Goal: Task Accomplishment & Management: Manage account settings

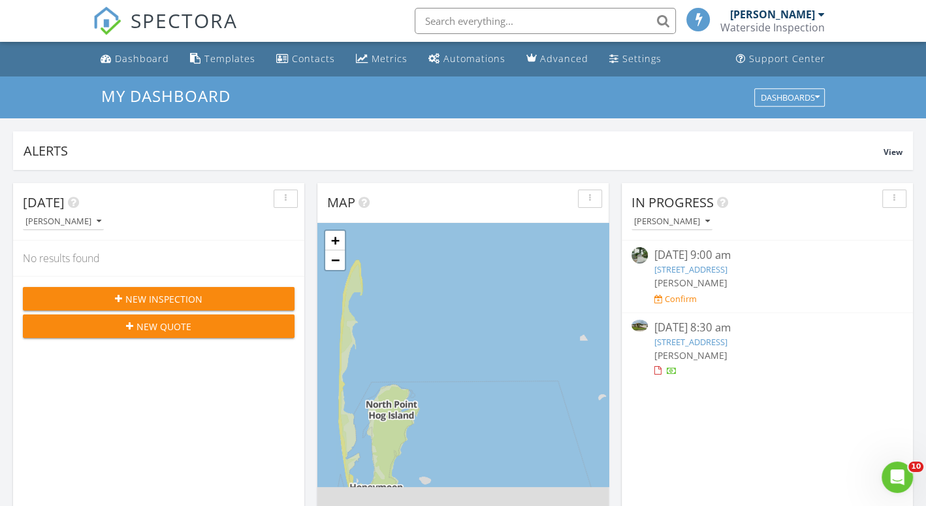
click at [713, 342] on link "16419 Turnbury Oak Dr, Odessa, FL 33556" at bounding box center [691, 342] width 73 height 12
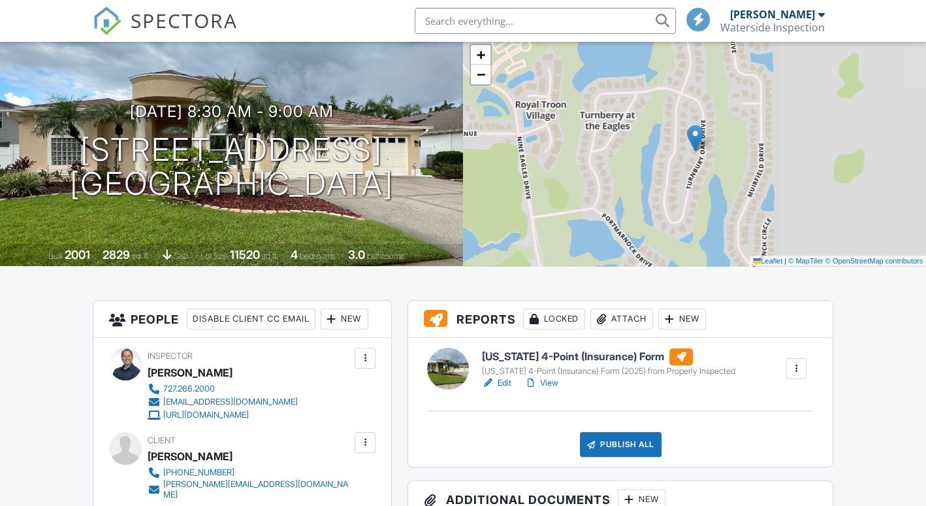
click at [553, 383] on link "View" at bounding box center [542, 382] width 34 height 13
click at [503, 374] on div "[US_STATE] 4-Point (Insurance) Form (2025) from Properly Inspected" at bounding box center [608, 371] width 253 height 10
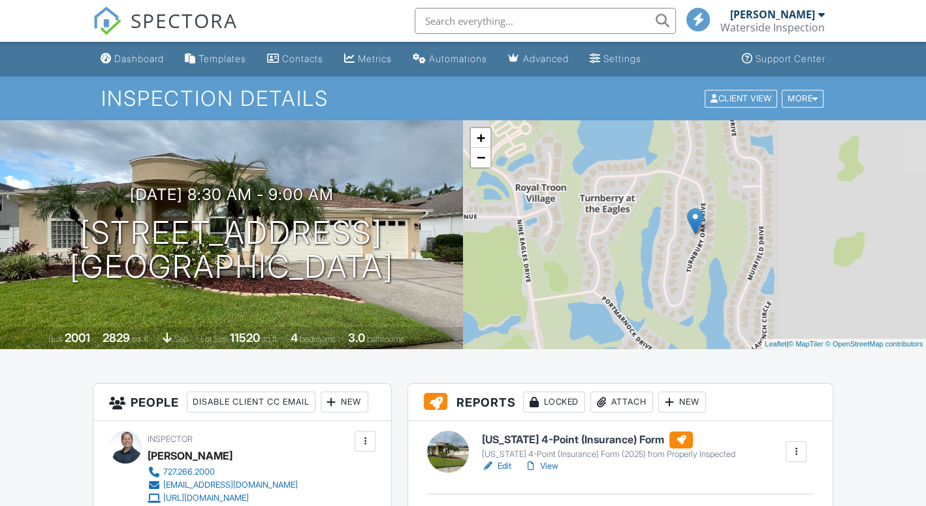
click at [549, 465] on link "View" at bounding box center [542, 465] width 34 height 13
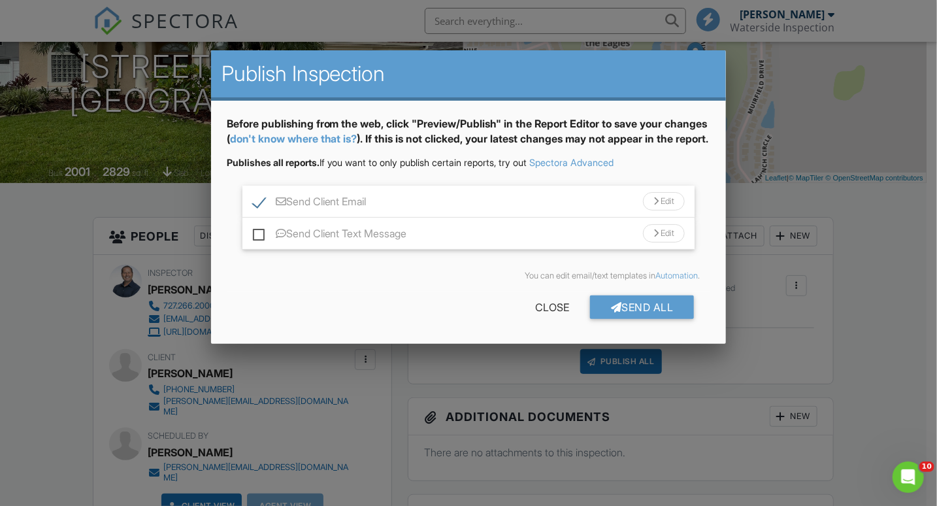
click at [257, 244] on label "Send Client Text Message" at bounding box center [330, 235] width 154 height 16
click at [257, 231] on input "Send Client Text Message" at bounding box center [257, 227] width 8 height 8
checkbox input "true"
click at [615, 319] on div "Send All" at bounding box center [642, 307] width 105 height 24
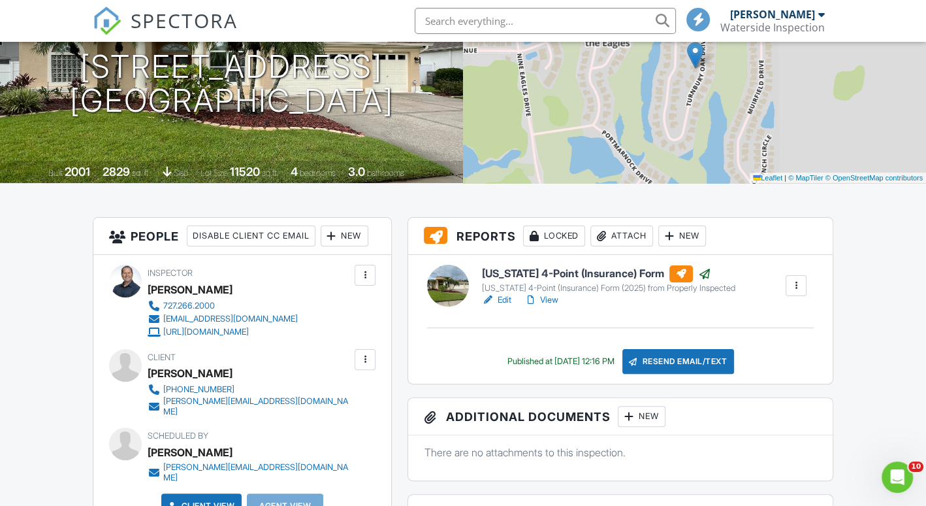
click at [800, 19] on div "[PERSON_NAME]" at bounding box center [772, 14] width 85 height 13
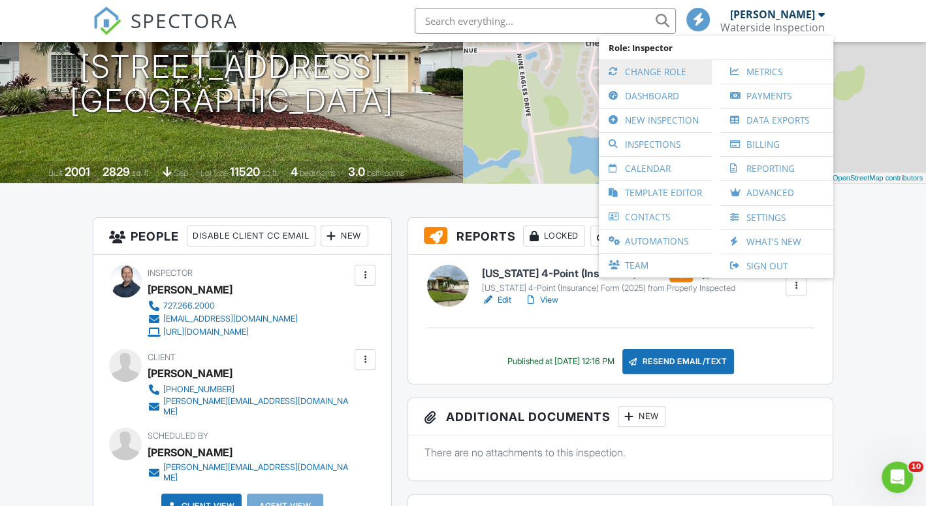
click at [679, 71] on link "Change Role" at bounding box center [656, 72] width 100 height 24
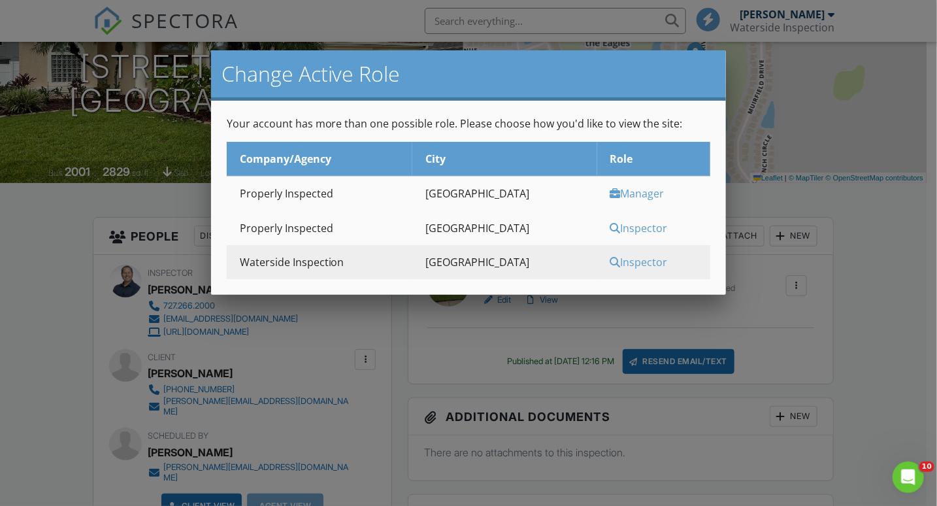
click at [612, 194] on div "Manager" at bounding box center [658, 193] width 97 height 14
